Goal: Task Accomplishment & Management: Manage account settings

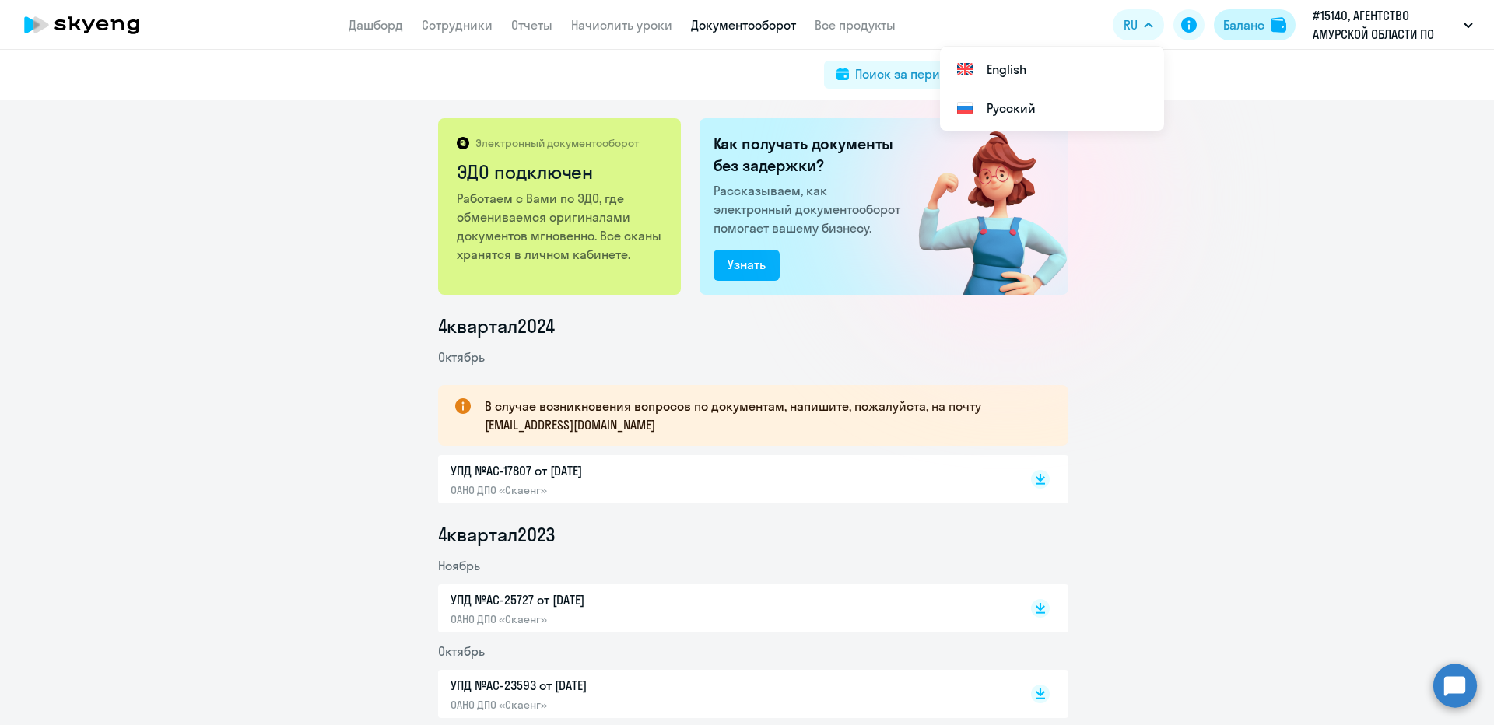
click at [1243, 21] on div "Баланс" at bounding box center [1243, 25] width 41 height 19
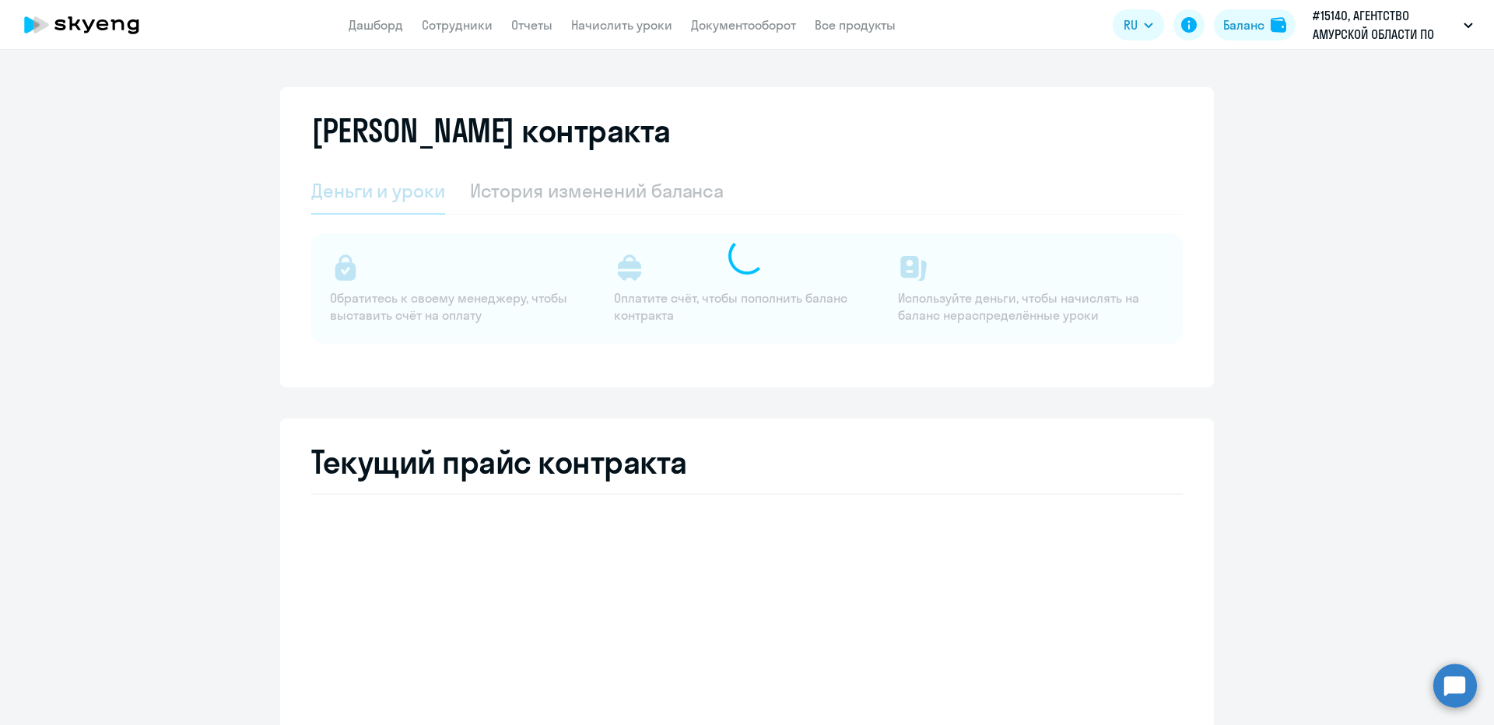
select select "english_adult_not_native_speaker"
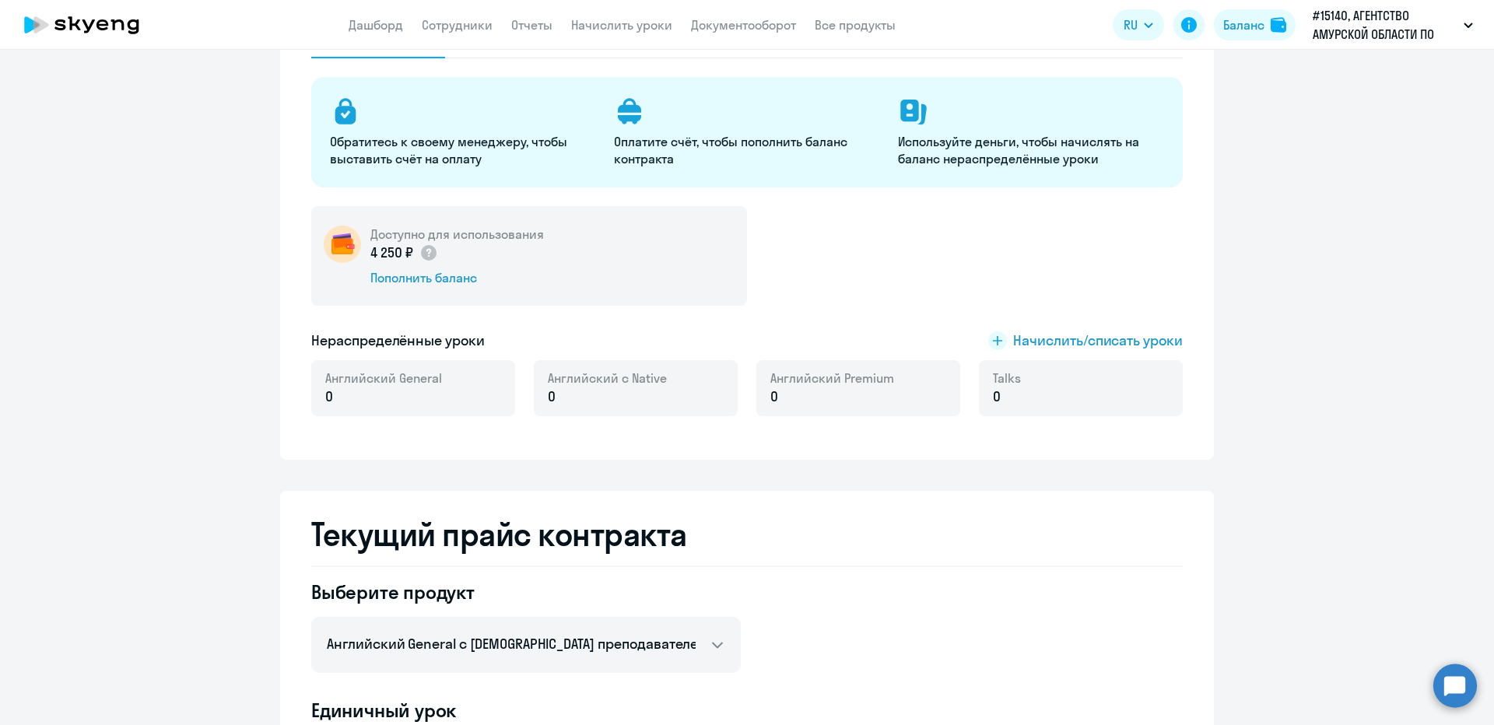
scroll to position [156, 0]
click at [626, 284] on div "Доступно для использования 4 250 ₽ Пополнить баланс" at bounding box center [529, 257] width 436 height 100
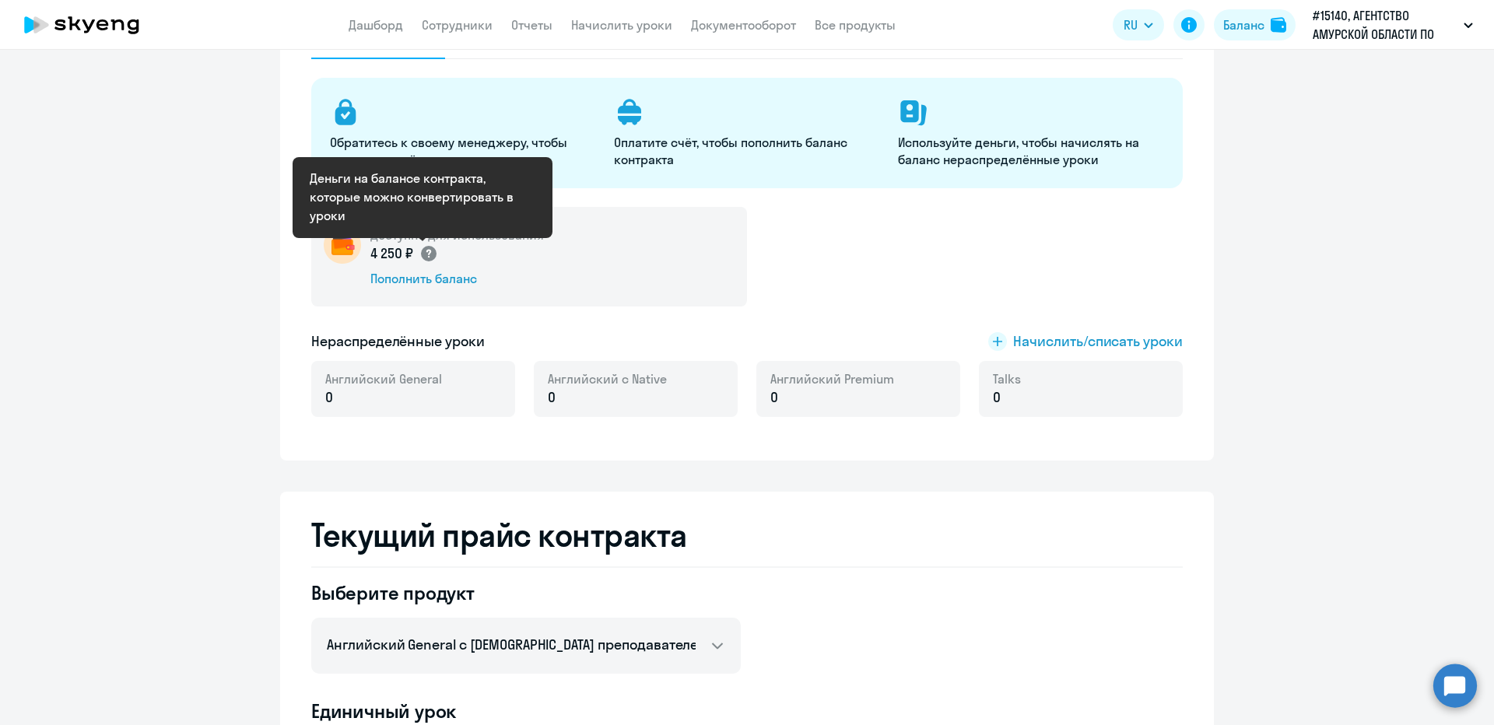
click at [429, 253] on circle at bounding box center [429, 254] width 16 height 16
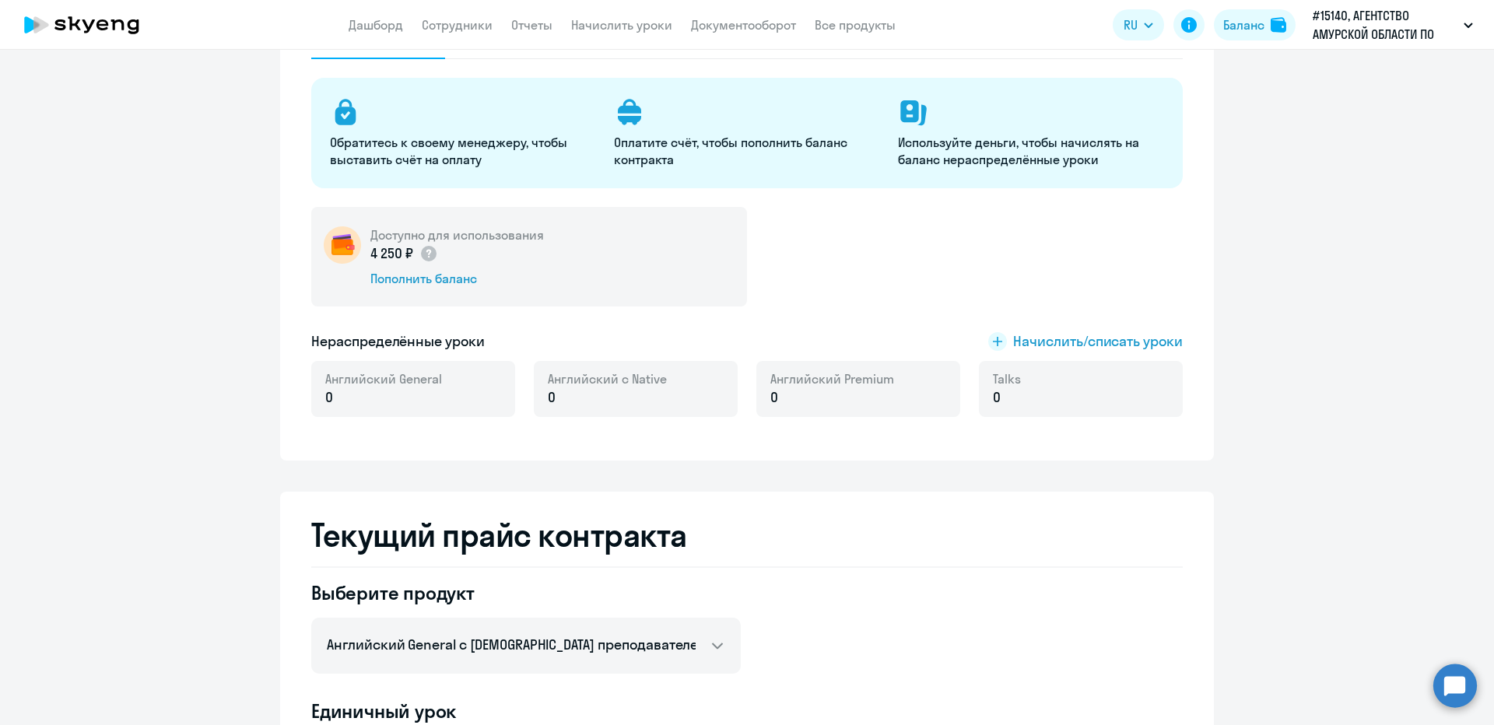
drag, startPoint x: 425, startPoint y: 280, endPoint x: 511, endPoint y: 249, distance: 91.8
click at [511, 249] on div "4 250 ₽ Пополнить баланс" at bounding box center [456, 265] width 173 height 44
click at [528, 248] on div "4 250 ₽" at bounding box center [456, 253] width 173 height 20
click at [433, 278] on div "Пополнить баланс" at bounding box center [456, 278] width 173 height 17
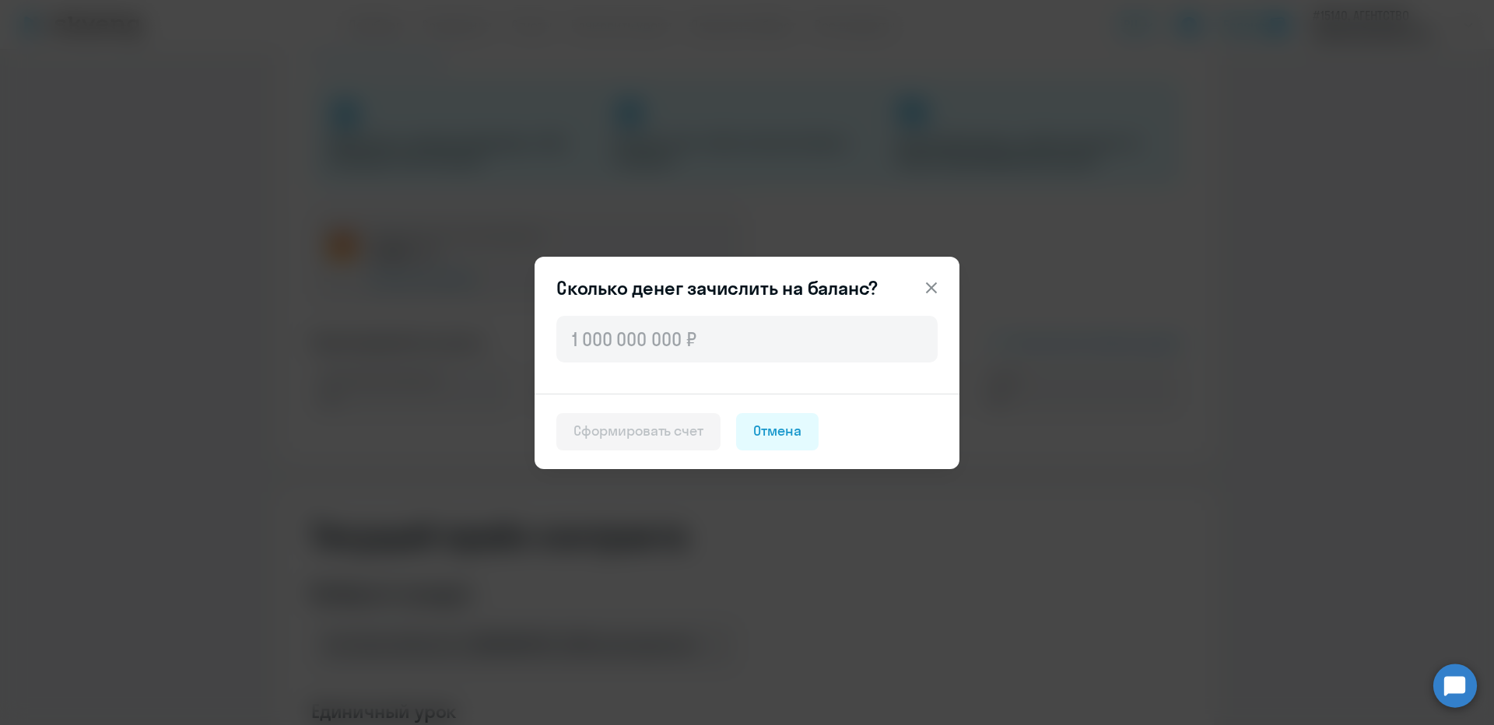
click at [942, 272] on button at bounding box center [931, 287] width 31 height 31
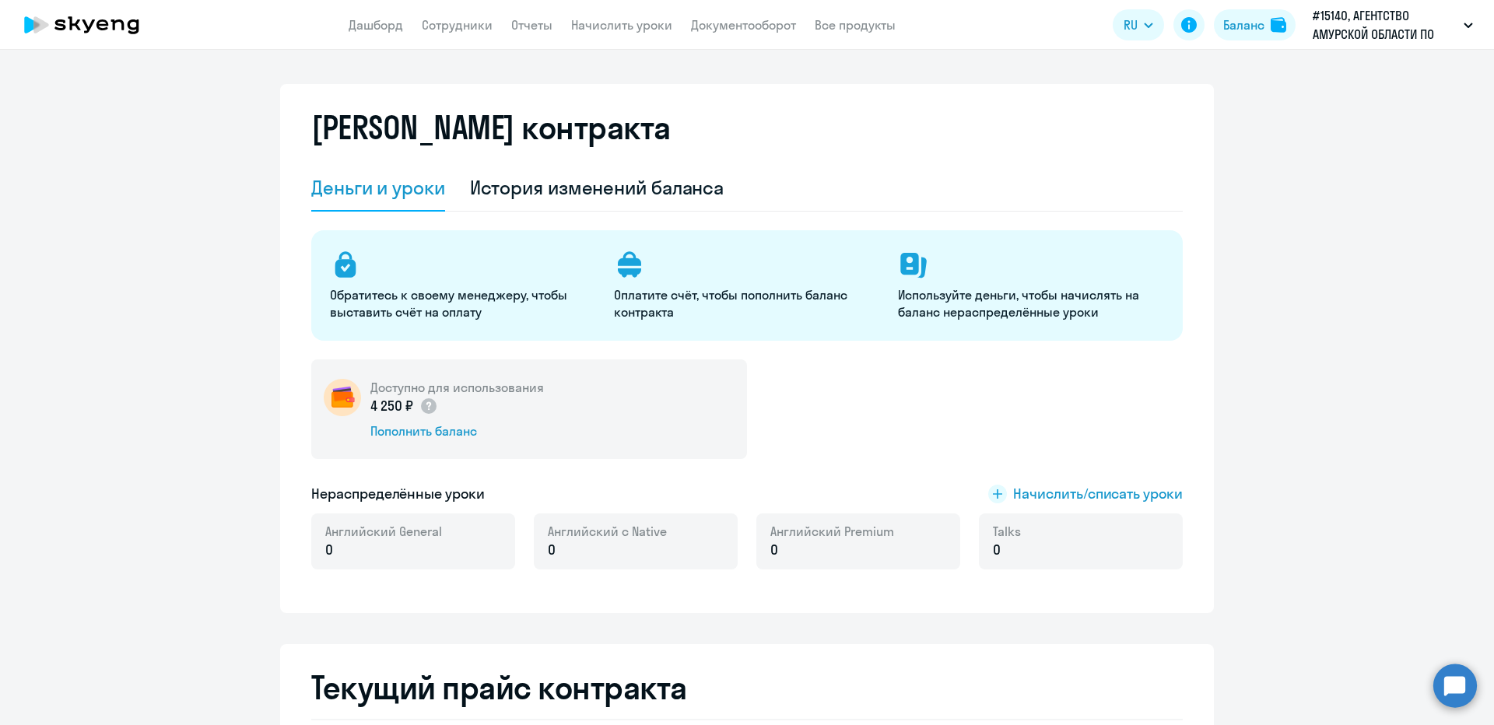
scroll to position [0, 0]
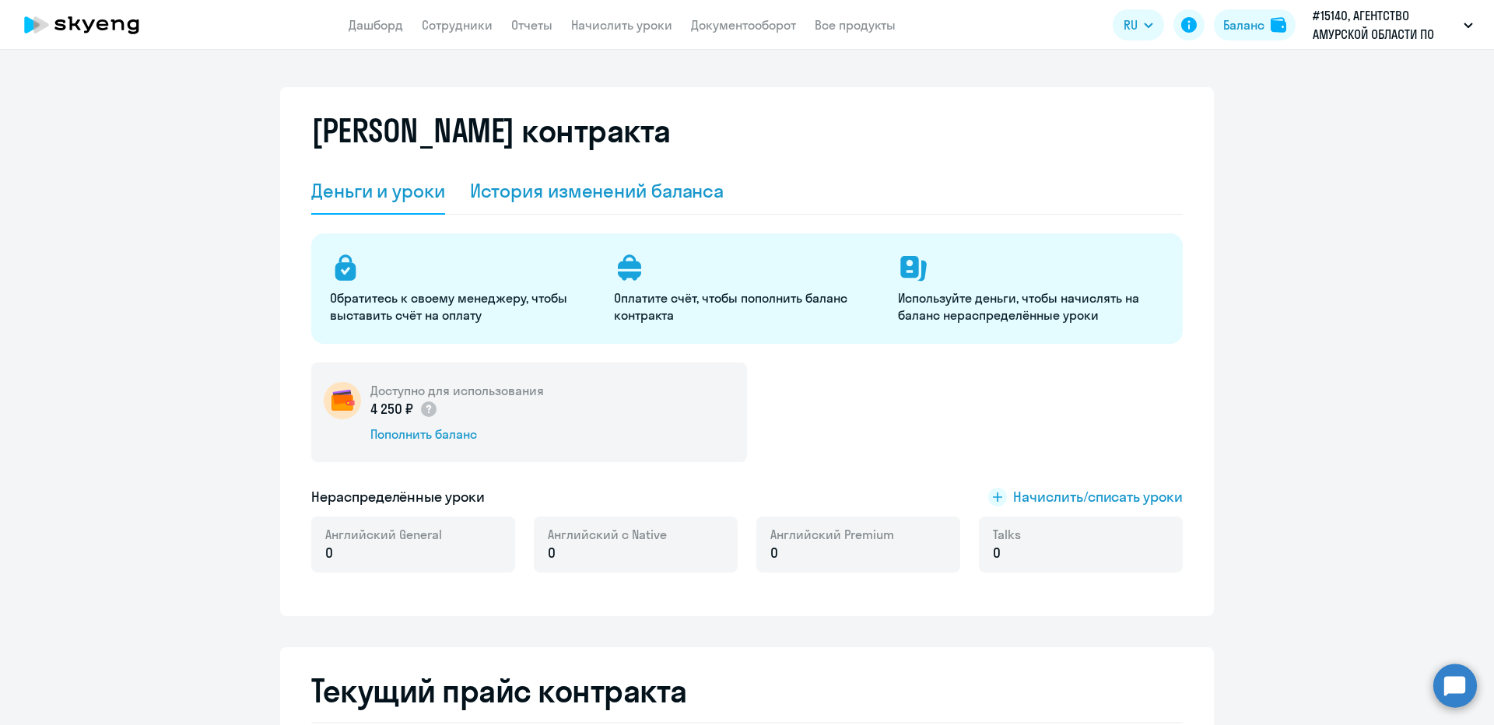
click at [662, 198] on div "История изменений баланса" at bounding box center [597, 190] width 254 height 25
